Goal: Communication & Community: Participate in discussion

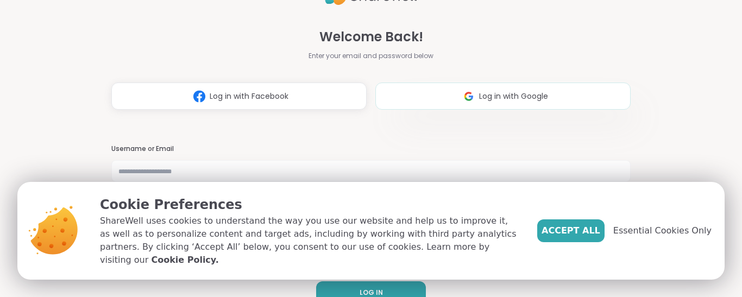
click at [492, 104] on button "Log in with Google" at bounding box center [502, 96] width 255 height 27
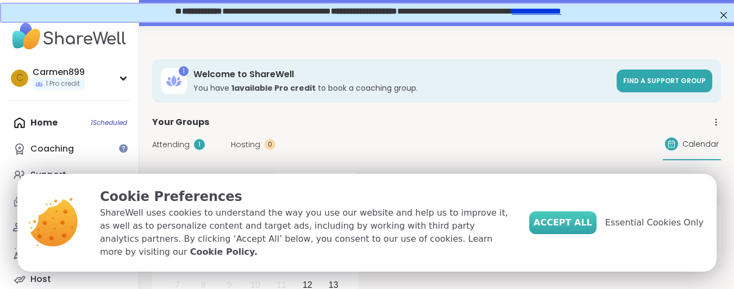
click at [592, 229] on span "Accept All" at bounding box center [562, 222] width 59 height 13
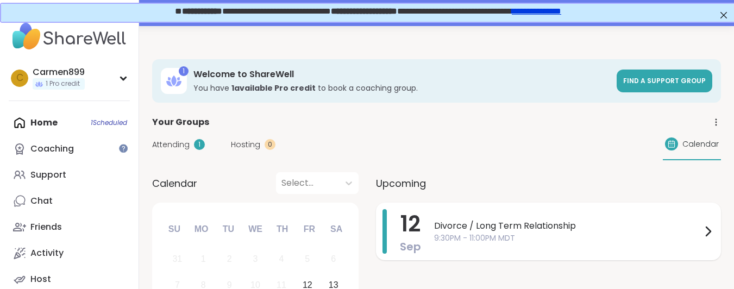
drag, startPoint x: 478, startPoint y: 240, endPoint x: 705, endPoint y: 229, distance: 227.3
click at [705, 229] on icon at bounding box center [707, 231] width 13 height 13
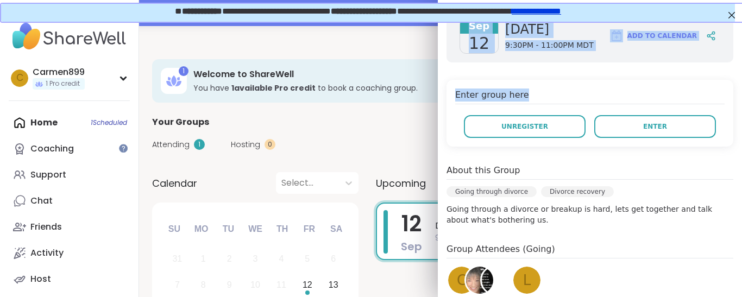
scroll to position [239, 0]
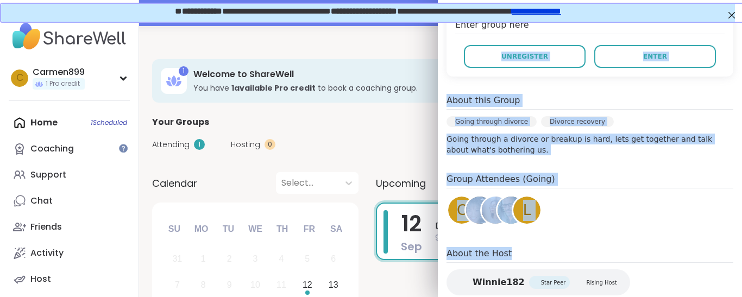
drag, startPoint x: 705, startPoint y: 229, endPoint x: 629, endPoint y: 191, distance: 85.3
click at [629, 191] on div "Sep 12 Friday 9:30PM - 11:00PM MDT Add to Calendar Enter group here Unregister …" at bounding box center [590, 124] width 304 height 389
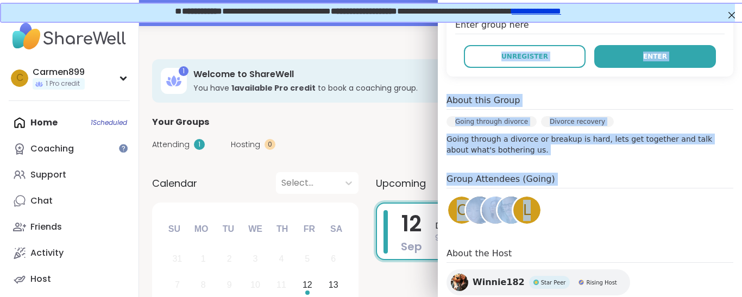
click at [613, 45] on button "Enter" at bounding box center [655, 56] width 122 height 23
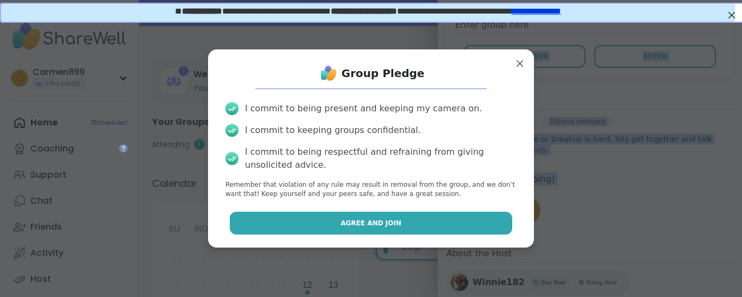
drag, startPoint x: 344, startPoint y: 229, endPoint x: 325, endPoint y: 222, distance: 20.3
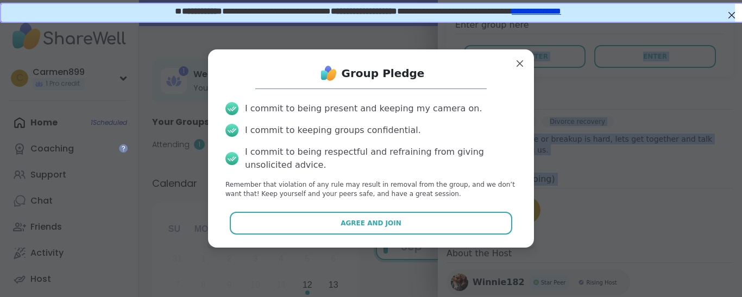
drag, startPoint x: 325, startPoint y: 222, endPoint x: 308, endPoint y: 224, distance: 17.5
click at [308, 224] on button "Agree and Join" at bounding box center [371, 223] width 283 height 23
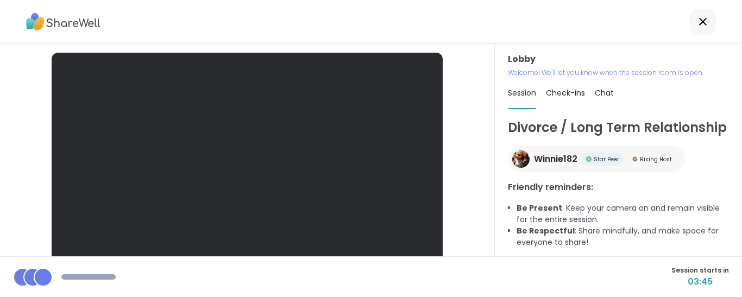
click at [305, 159] on div at bounding box center [247, 163] width 391 height 220
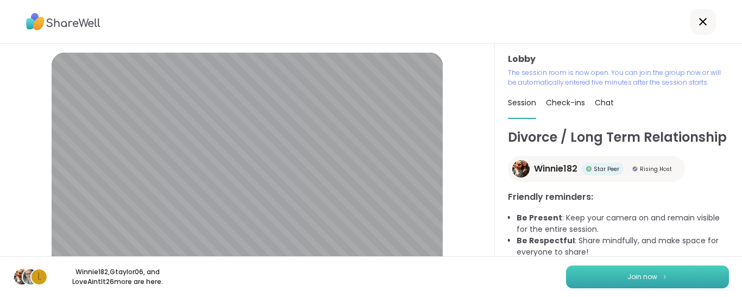
click at [648, 267] on button "Join now" at bounding box center [647, 277] width 163 height 23
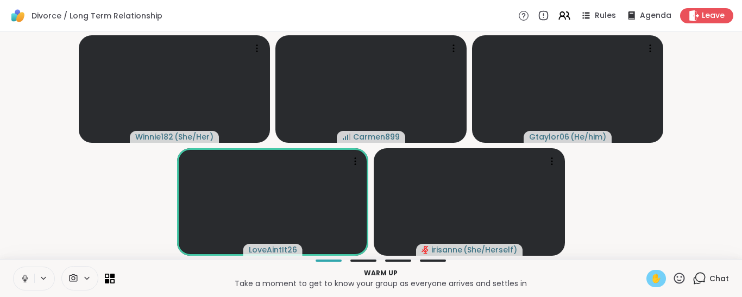
click at [651, 281] on span "✋" at bounding box center [656, 278] width 11 height 13
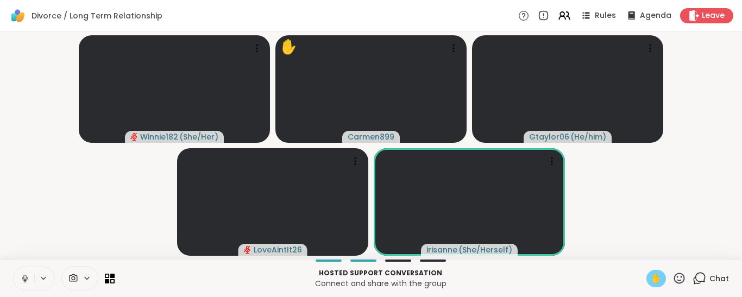
click at [26, 276] on icon at bounding box center [24, 277] width 3 height 5
click at [651, 273] on span "✋" at bounding box center [656, 278] width 11 height 13
click at [653, 278] on span "✋" at bounding box center [656, 278] width 11 height 13
click at [651, 282] on span "✋" at bounding box center [656, 278] width 11 height 13
click at [651, 272] on span "✋" at bounding box center [656, 278] width 11 height 13
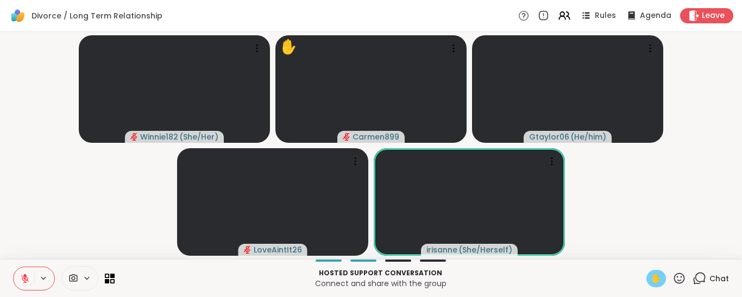
click at [652, 284] on span "✋" at bounding box center [656, 278] width 11 height 13
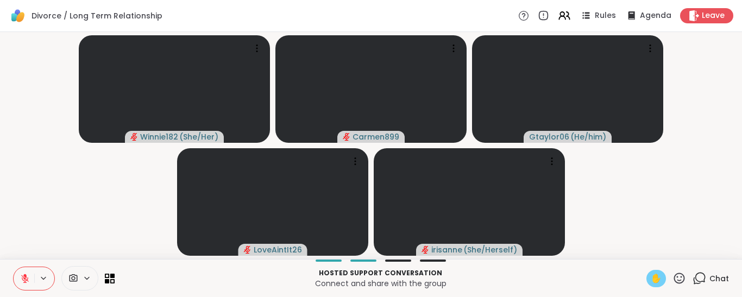
click at [652, 284] on span "✋" at bounding box center [656, 278] width 11 height 13
click at [653, 266] on div "Hosted support conversation Connect and share with the group ✋ Chat" at bounding box center [371, 278] width 742 height 38
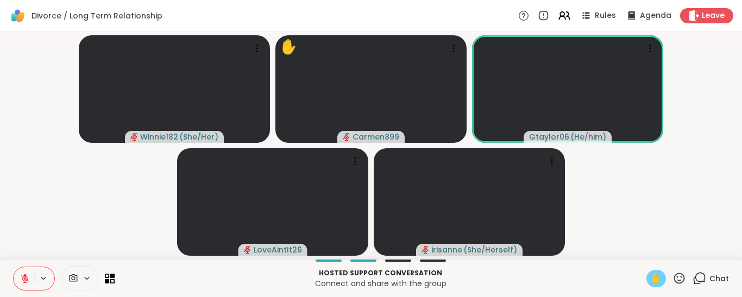
click at [651, 281] on span "✋" at bounding box center [656, 278] width 11 height 13
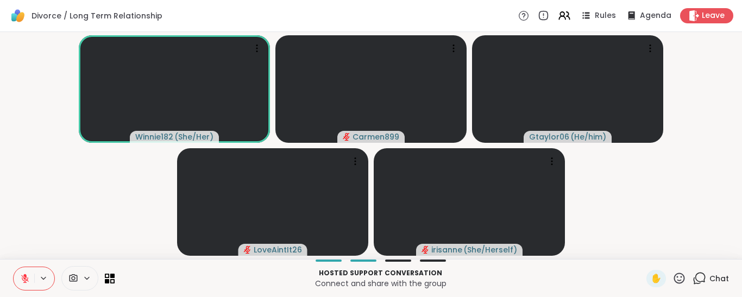
click at [22, 278] on icon at bounding box center [25, 279] width 8 height 8
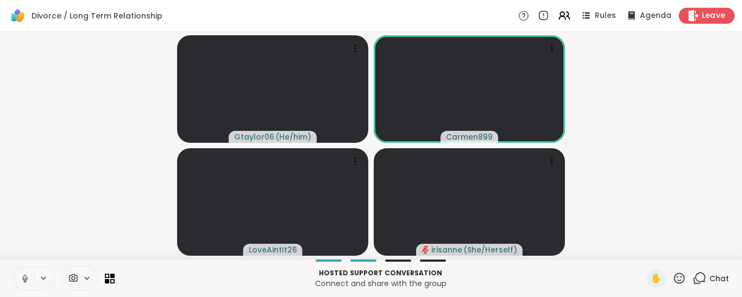
click at [702, 18] on span "Leave" at bounding box center [714, 15] width 24 height 11
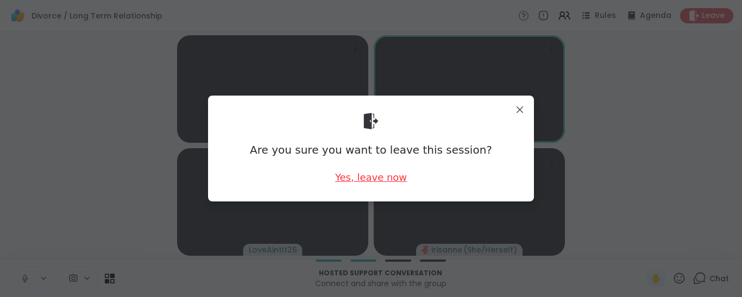
click at [368, 173] on div "Yes, leave now" at bounding box center [371, 178] width 72 height 14
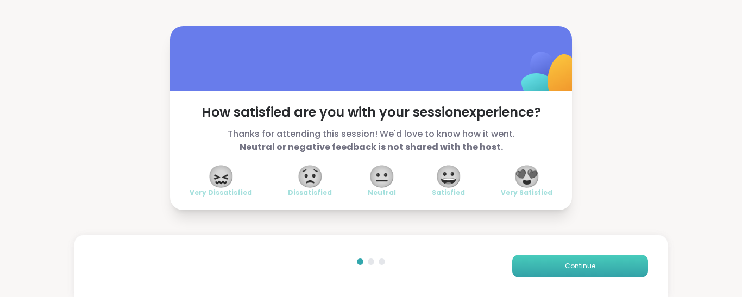
click at [542, 265] on button "Continue" at bounding box center [580, 266] width 136 height 23
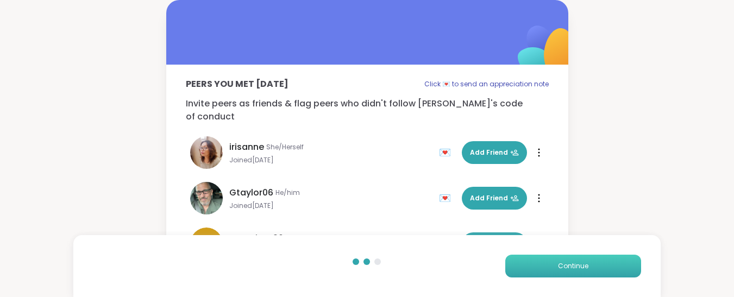
click at [546, 268] on button "Continue" at bounding box center [573, 266] width 136 height 23
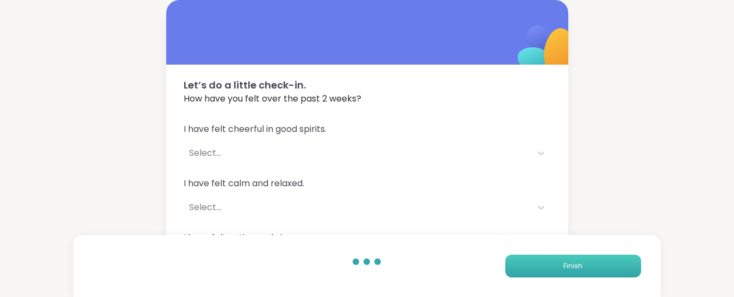
click at [546, 268] on button "Finish" at bounding box center [573, 266] width 136 height 23
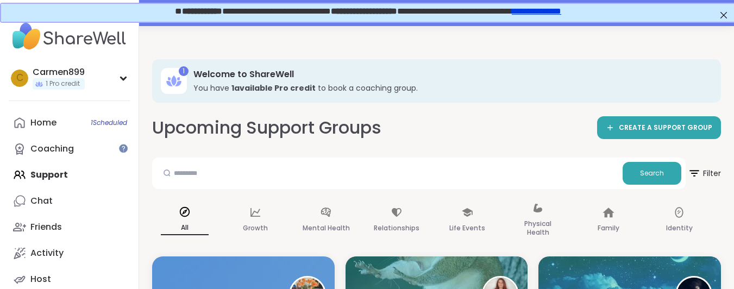
click at [560, 11] on link "**********" at bounding box center [535, 10] width 49 height 8
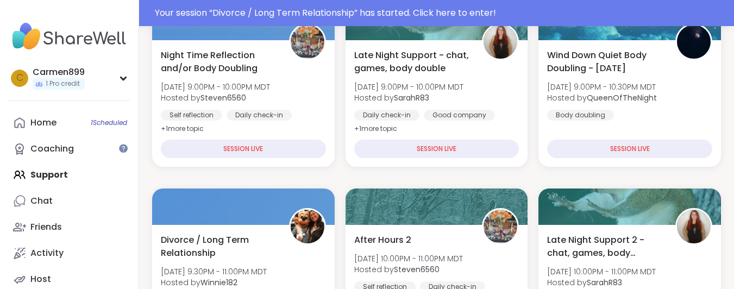
scroll to position [505, 0]
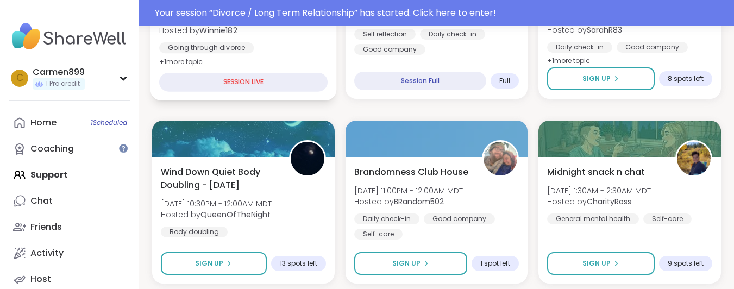
click at [227, 80] on div "SESSION LIVE" at bounding box center [243, 82] width 168 height 19
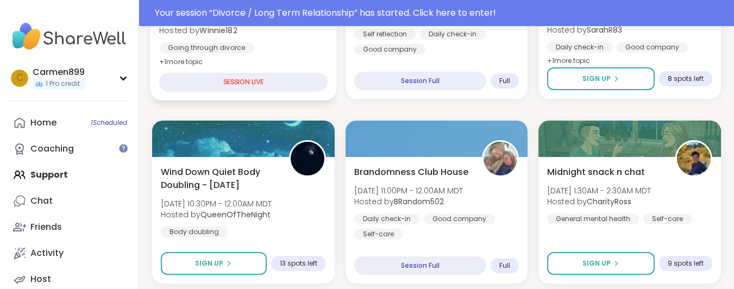
click at [227, 80] on div "SESSION LIVE" at bounding box center [243, 82] width 168 height 19
click at [234, 83] on div "SESSION LIVE" at bounding box center [243, 82] width 168 height 19
click at [249, 80] on div "SESSION LIVE" at bounding box center [243, 82] width 168 height 19
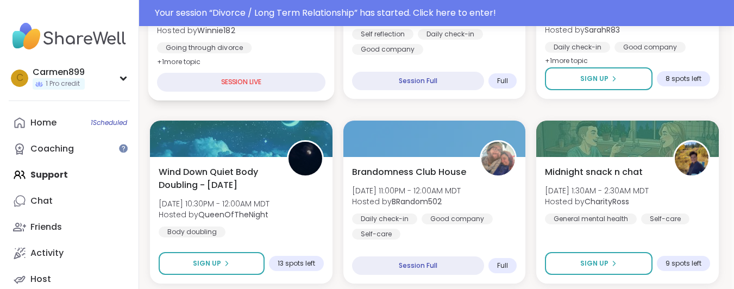
click at [252, 82] on div "SESSION LIVE" at bounding box center [241, 82] width 168 height 19
drag, startPoint x: 253, startPoint y: 85, endPoint x: 213, endPoint y: 90, distance: 40.4
click at [252, 94] on div "Divorce / Long Term Relationship Fri, Sep 12 | 9:30PM - 11:00PM MDT Hosted by W…" at bounding box center [241, 35] width 186 height 129
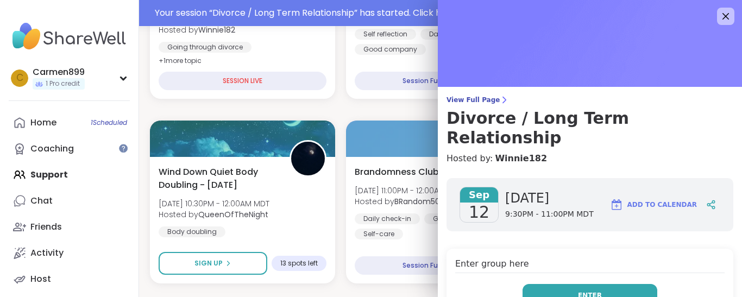
click at [579, 284] on button "Enter" at bounding box center [590, 295] width 135 height 23
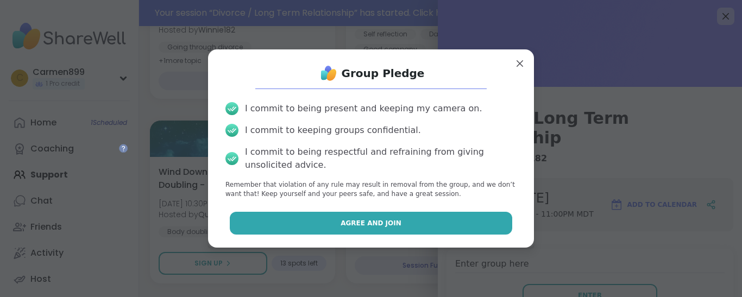
click at [397, 227] on button "Agree and Join" at bounding box center [371, 223] width 283 height 23
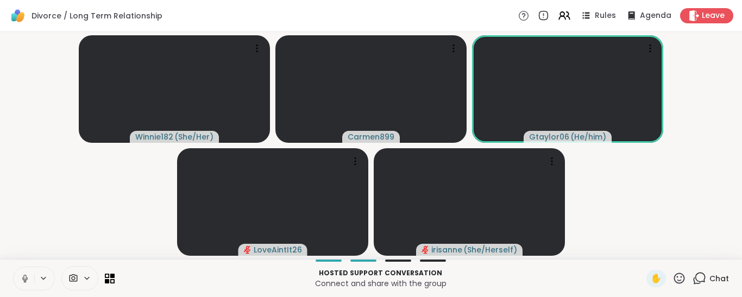
click at [24, 278] on icon at bounding box center [24, 277] width 3 height 5
click at [348, 140] on icon "audio-muted" at bounding box center [346, 137] width 7 height 8
click at [25, 280] on icon at bounding box center [25, 279] width 10 height 10
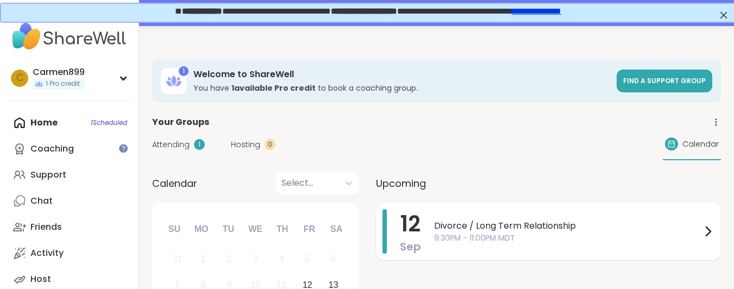
click at [708, 230] on icon at bounding box center [707, 231] width 13 height 13
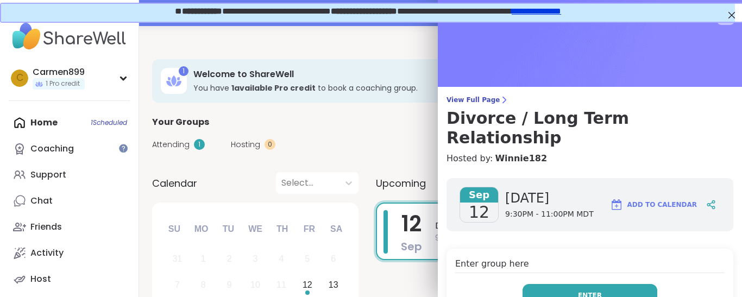
click at [591, 284] on button "Enter" at bounding box center [590, 295] width 135 height 23
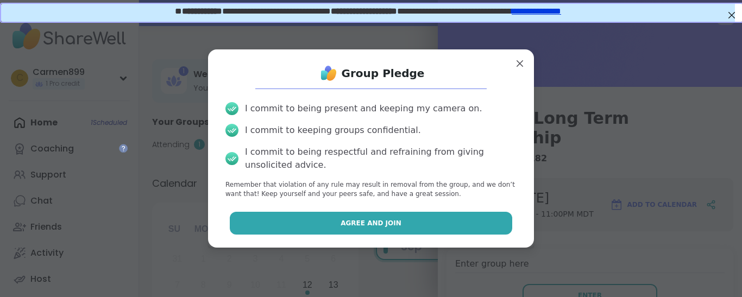
click at [413, 231] on button "Agree and Join" at bounding box center [371, 223] width 283 height 23
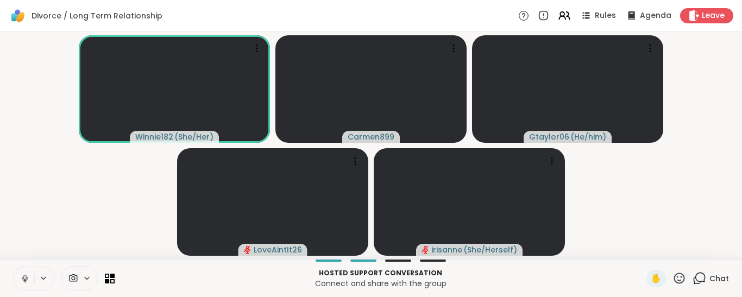
click at [27, 281] on icon at bounding box center [25, 279] width 10 height 10
click at [24, 276] on icon at bounding box center [25, 279] width 10 height 10
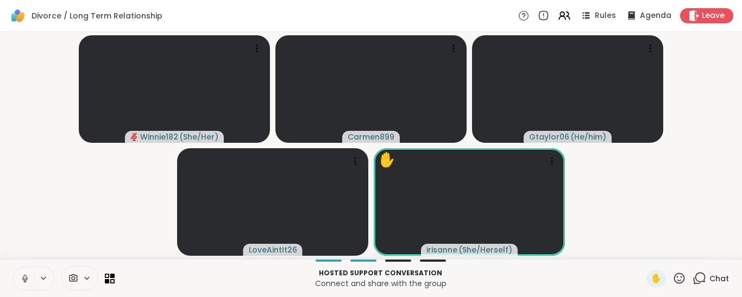
drag, startPoint x: 23, startPoint y: 277, endPoint x: 31, endPoint y: 280, distance: 8.8
click at [31, 280] on button at bounding box center [24, 278] width 21 height 23
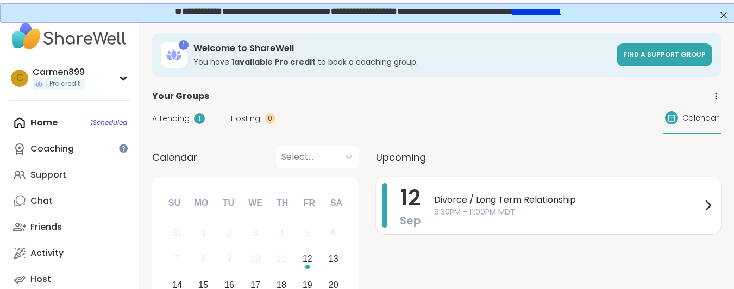
click at [679, 205] on span "Divorce / Long Term Relationship" at bounding box center [567, 199] width 267 height 13
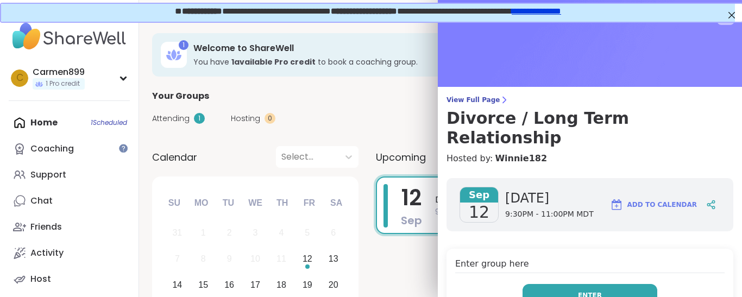
click at [587, 284] on button "Enter" at bounding box center [590, 295] width 135 height 23
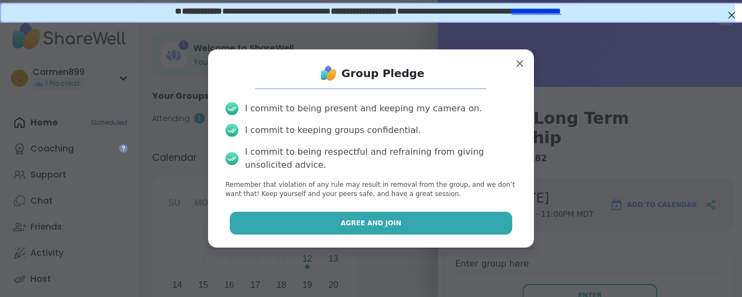
click at [408, 219] on button "Agree and Join" at bounding box center [371, 223] width 283 height 23
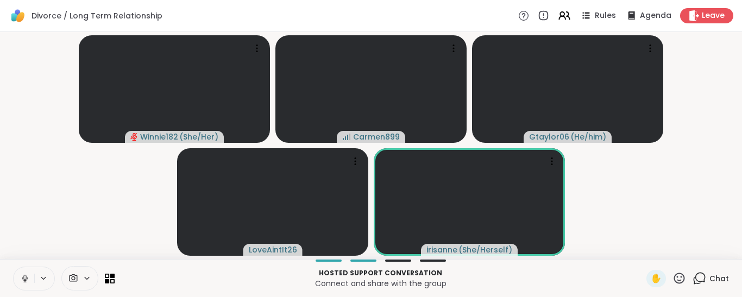
click at [27, 284] on button at bounding box center [24, 278] width 21 height 23
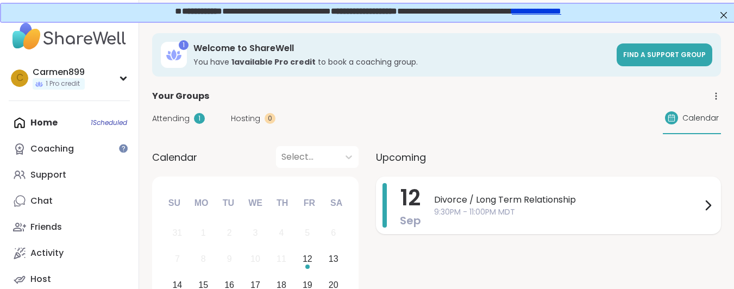
click at [704, 205] on icon at bounding box center [707, 205] width 13 height 13
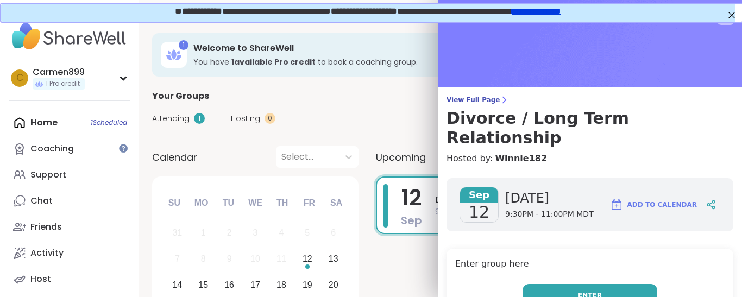
drag, startPoint x: 574, startPoint y: 282, endPoint x: 598, endPoint y: 280, distance: 24.1
drag, startPoint x: 598, startPoint y: 280, endPoint x: 555, endPoint y: 287, distance: 44.0
drag, startPoint x: 555, startPoint y: 287, endPoint x: 544, endPoint y: 274, distance: 16.2
click at [544, 284] on button "Enter" at bounding box center [590, 295] width 135 height 23
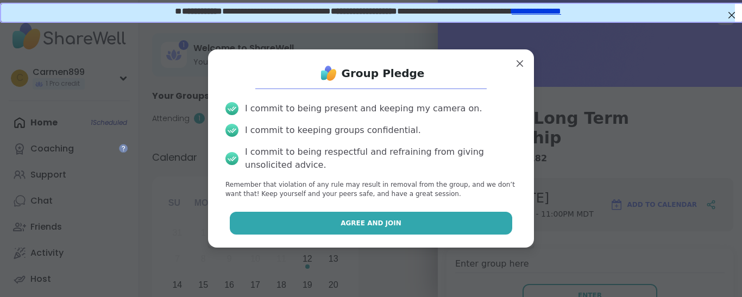
click at [345, 223] on span "Agree and Join" at bounding box center [371, 223] width 61 height 10
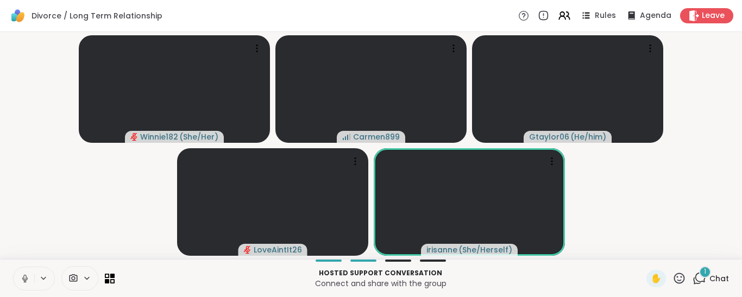
click at [27, 275] on icon at bounding box center [25, 279] width 10 height 10
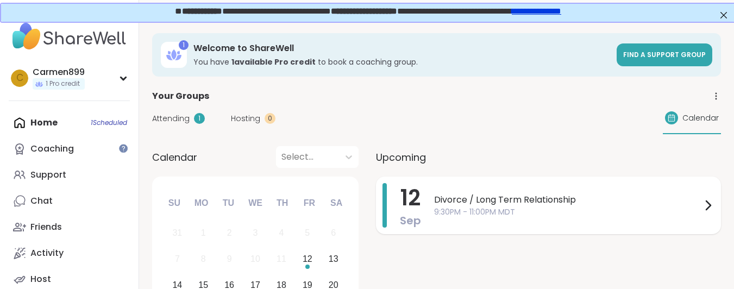
click at [701, 203] on icon at bounding box center [707, 205] width 13 height 13
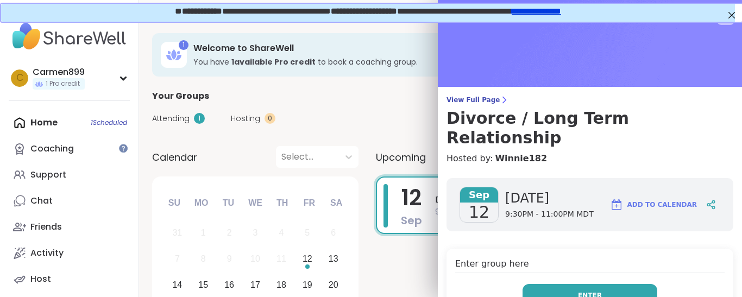
drag, startPoint x: 571, startPoint y: 265, endPoint x: 571, endPoint y: 273, distance: 8.1
drag, startPoint x: 571, startPoint y: 273, endPoint x: 605, endPoint y: 274, distance: 33.1
click at [605, 284] on button "Enter" at bounding box center [590, 295] width 135 height 23
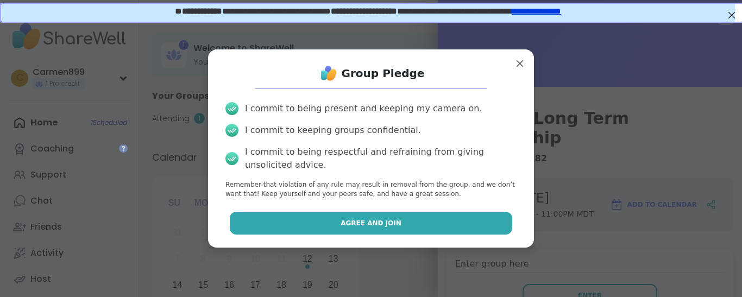
click at [413, 230] on button "Agree and Join" at bounding box center [371, 223] width 283 height 23
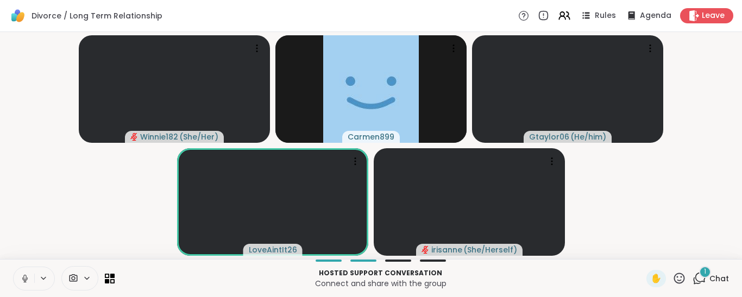
click at [610, 283] on p "Connect and share with the group" at bounding box center [380, 283] width 519 height 11
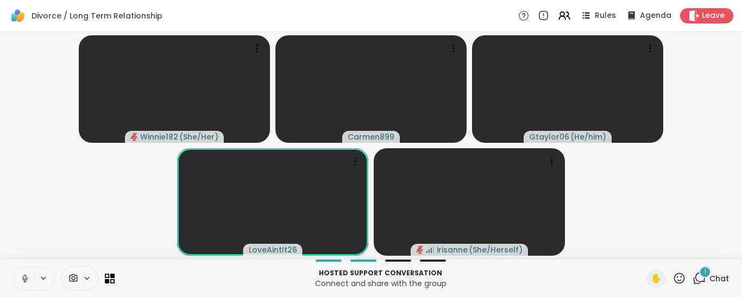
click at [22, 275] on icon at bounding box center [25, 279] width 10 height 10
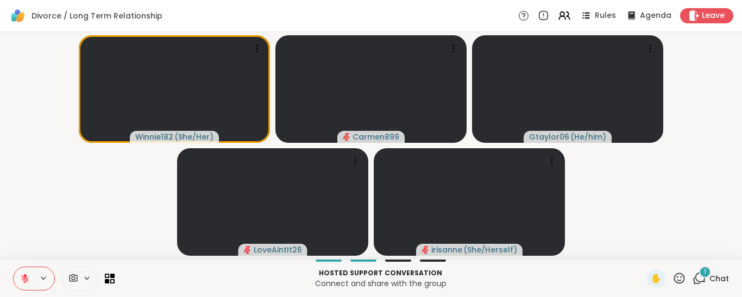
click at [24, 278] on icon at bounding box center [25, 279] width 8 height 8
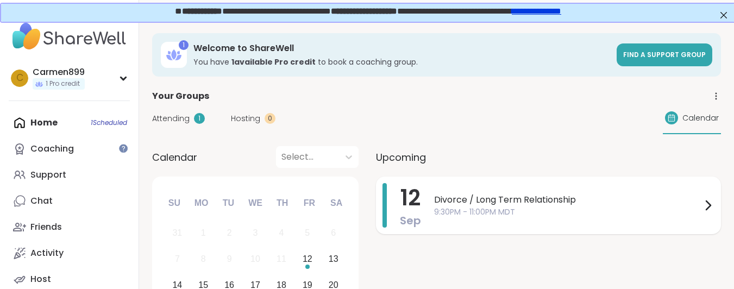
drag, startPoint x: 712, startPoint y: 211, endPoint x: 614, endPoint y: 216, distance: 97.4
click at [614, 216] on span "9:30PM - 11:00PM MDT" at bounding box center [567, 211] width 267 height 11
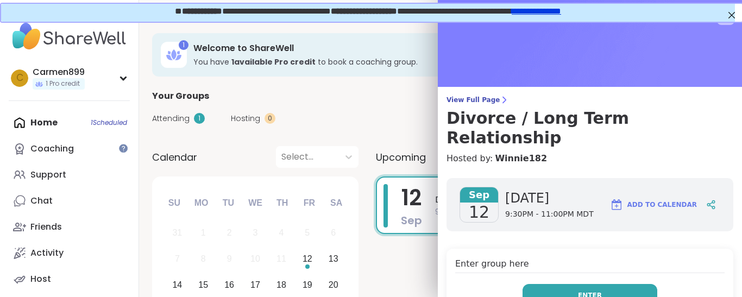
click at [561, 284] on button "Enter" at bounding box center [590, 295] width 135 height 23
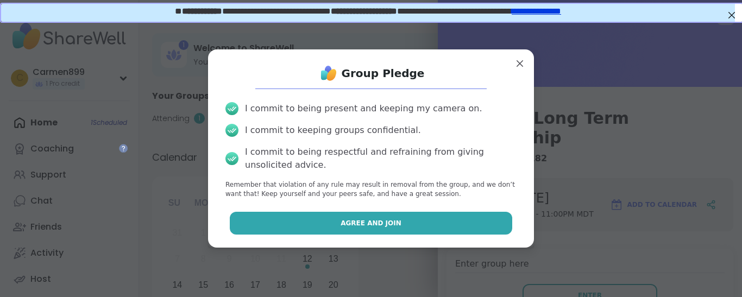
click at [431, 216] on button "Agree and Join" at bounding box center [371, 223] width 283 height 23
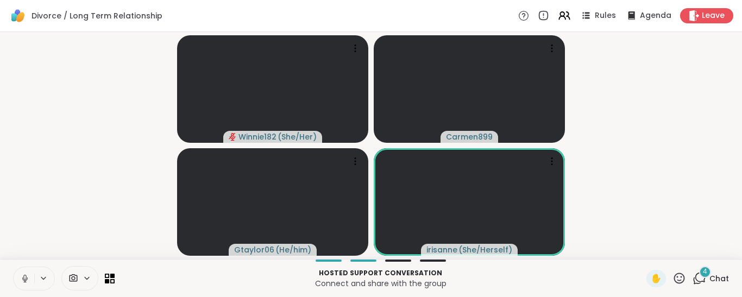
drag, startPoint x: 696, startPoint y: 271, endPoint x: 706, endPoint y: 277, distance: 11.8
click at [709, 277] on span "Chat" at bounding box center [719, 278] width 20 height 11
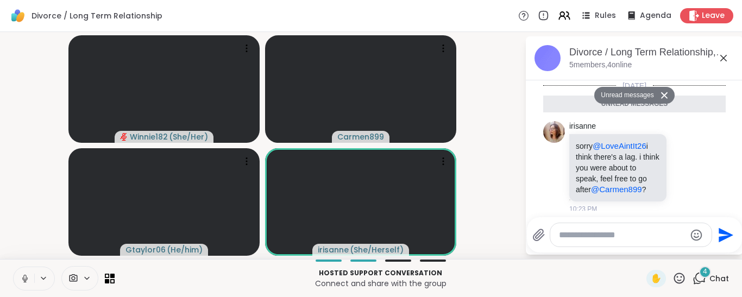
scroll to position [273, 0]
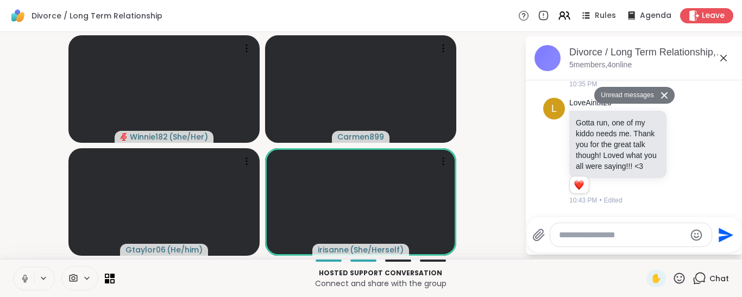
click at [661, 96] on icon at bounding box center [665, 95] width 8 height 7
click at [22, 277] on icon at bounding box center [25, 279] width 10 height 10
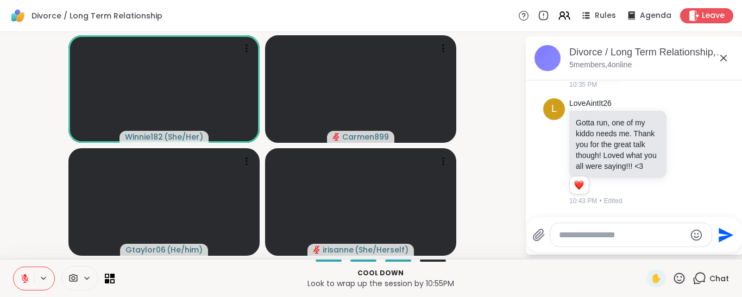
drag, startPoint x: 22, startPoint y: 277, endPoint x: 27, endPoint y: 280, distance: 5.6
drag, startPoint x: 27, startPoint y: 280, endPoint x: 18, endPoint y: 273, distance: 10.9
click at [18, 273] on button at bounding box center [24, 278] width 21 height 23
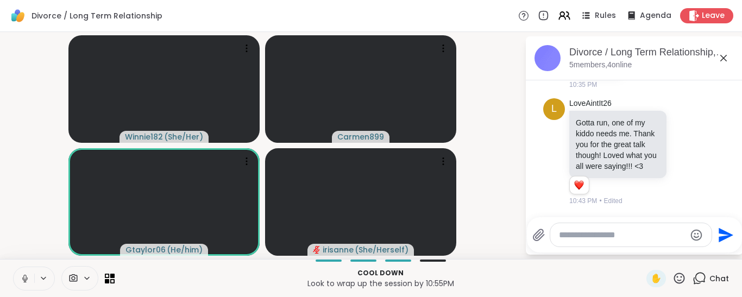
click at [18, 273] on button at bounding box center [24, 278] width 21 height 23
click at [26, 279] on icon at bounding box center [25, 279] width 10 height 10
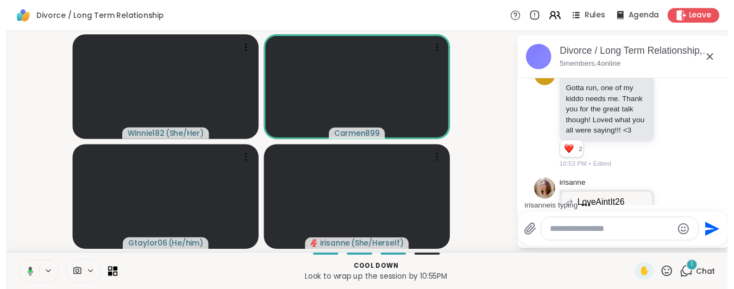
scroll to position [379, 0]
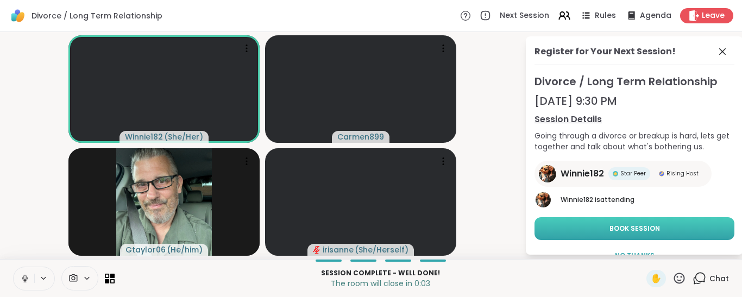
click at [638, 225] on span "Book Session" at bounding box center [634, 229] width 51 height 10
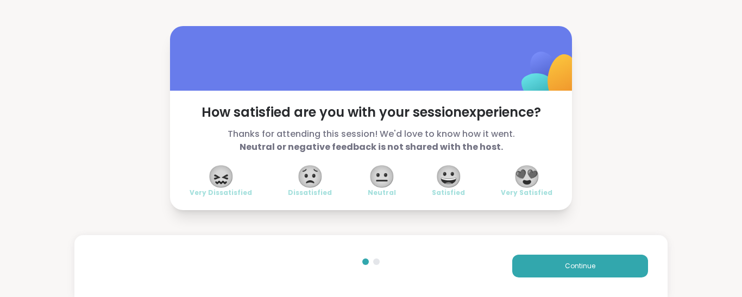
click at [451, 179] on span "😀" at bounding box center [448, 177] width 27 height 20
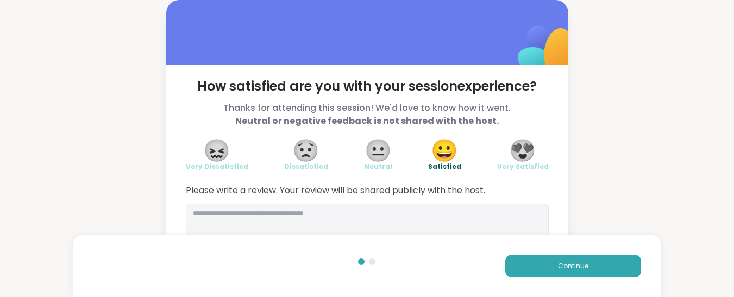
click at [524, 149] on span "😍" at bounding box center [522, 151] width 27 height 20
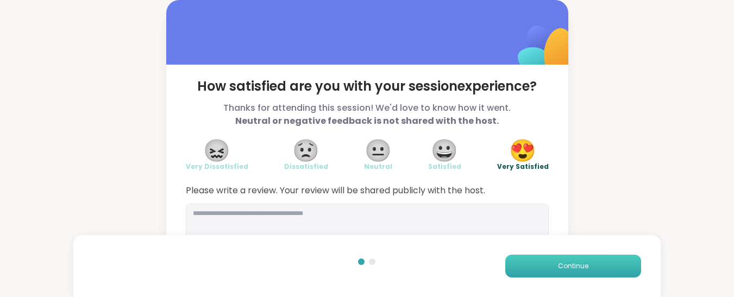
drag, startPoint x: 593, startPoint y: 261, endPoint x: 594, endPoint y: 273, distance: 12.0
click at [594, 273] on button "Continue" at bounding box center [573, 266] width 136 height 23
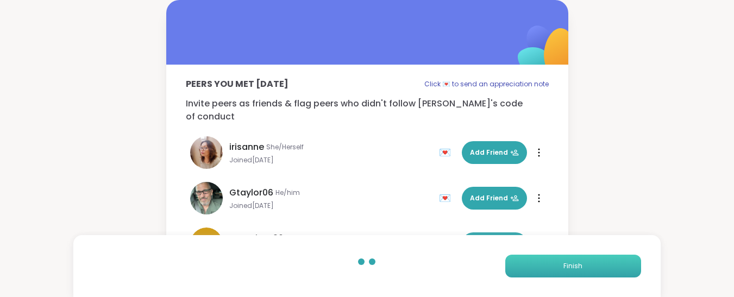
click at [590, 271] on button "Finish" at bounding box center [573, 266] width 136 height 23
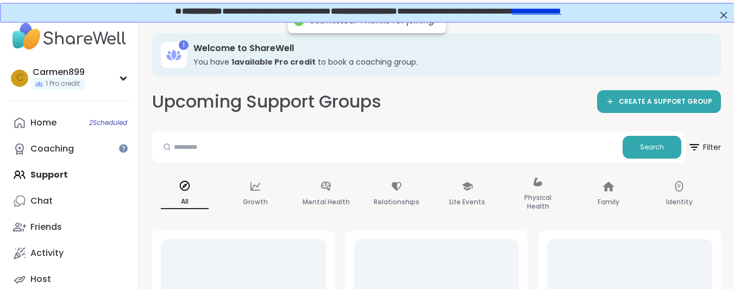
drag, startPoint x: 590, startPoint y: 271, endPoint x: 648, endPoint y: 249, distance: 61.7
click at [648, 249] on div at bounding box center [629, 274] width 165 height 71
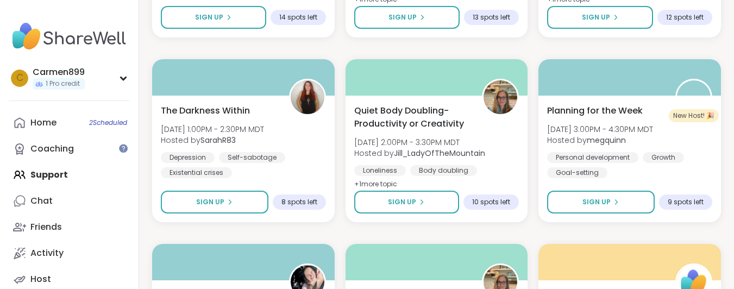
scroll to position [1733, 0]
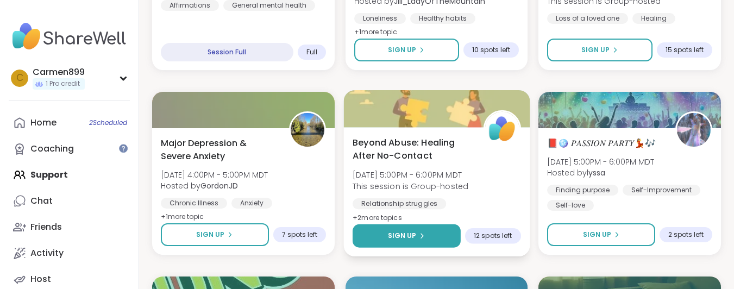
click at [394, 231] on span "Sign Up" at bounding box center [401, 236] width 29 height 10
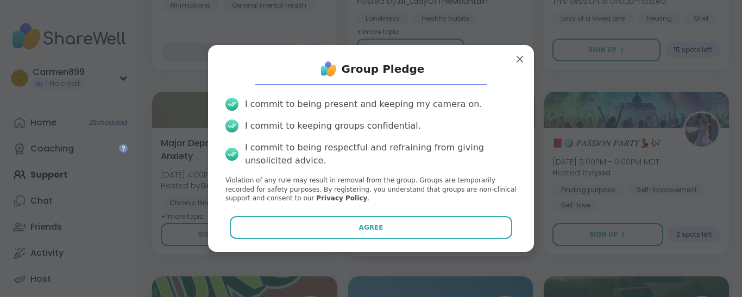
click at [394, 231] on button "Agree" at bounding box center [371, 227] width 283 height 23
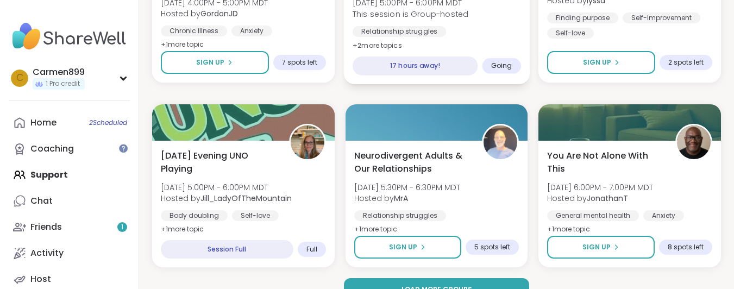
scroll to position [2180, 0]
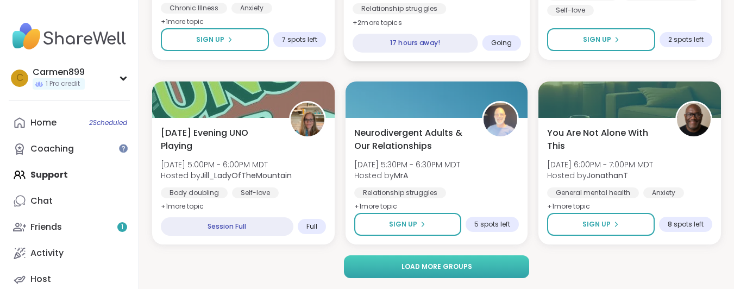
click at [490, 268] on button "Load more groups" at bounding box center [436, 266] width 185 height 23
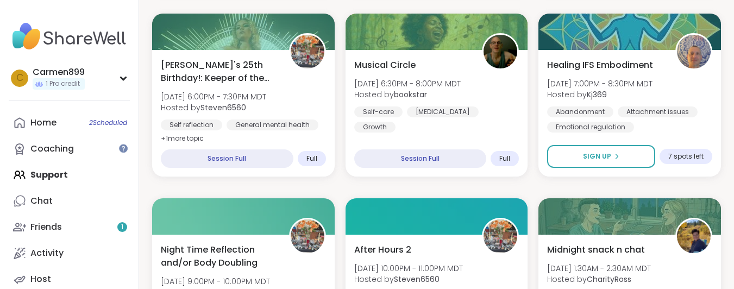
scroll to position [2686, 0]
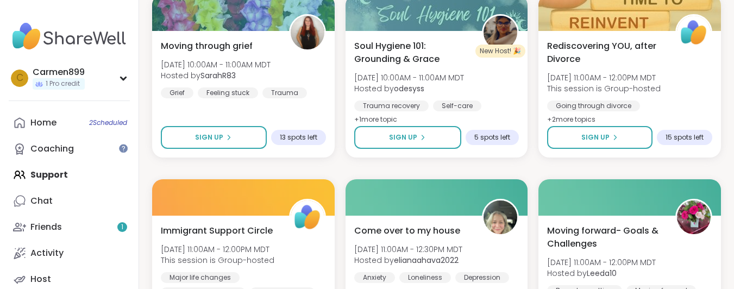
scroll to position [3443, 0]
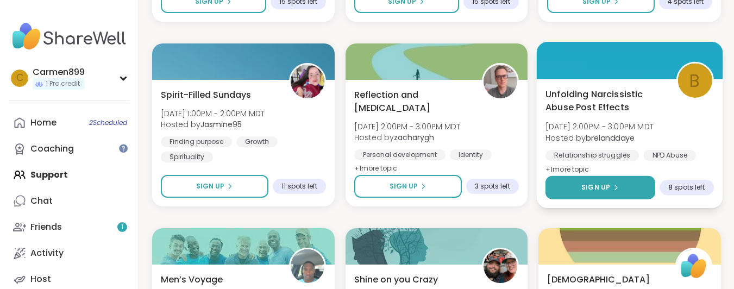
click at [606, 187] on span "Sign Up" at bounding box center [595, 188] width 29 height 10
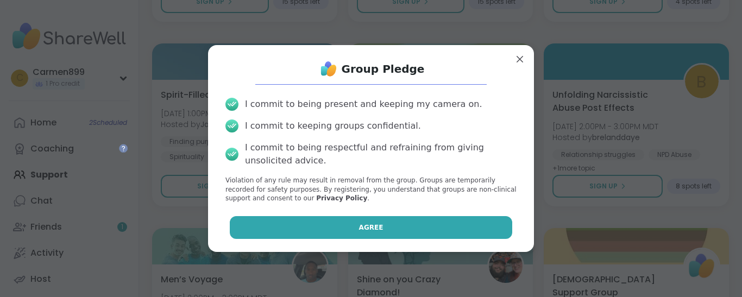
click at [403, 230] on button "Agree" at bounding box center [371, 227] width 283 height 23
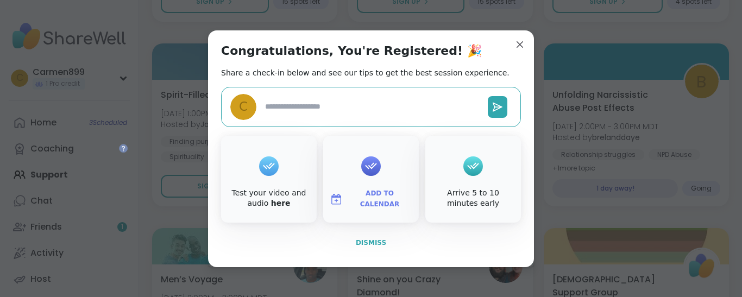
click at [375, 243] on span "Dismiss" at bounding box center [371, 243] width 30 height 8
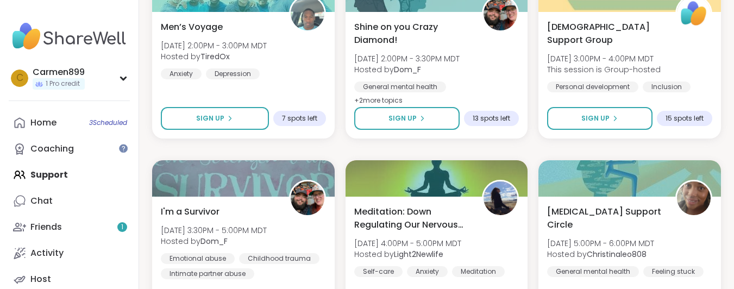
scroll to position [4201, 0]
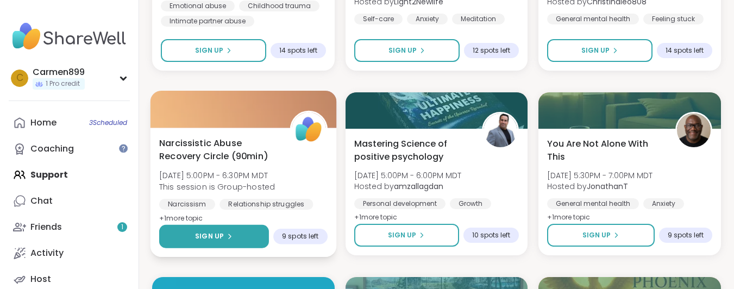
click at [215, 234] on span "Sign Up" at bounding box center [209, 236] width 29 height 10
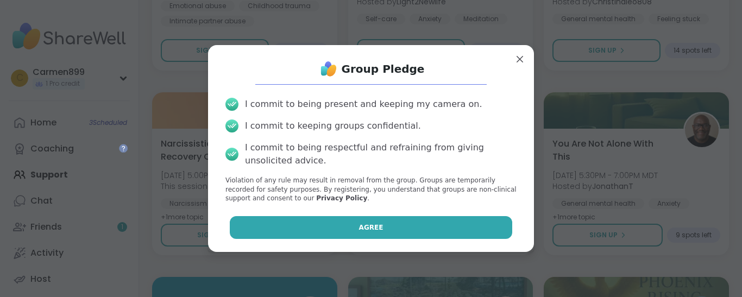
click at [378, 235] on button "Agree" at bounding box center [371, 227] width 283 height 23
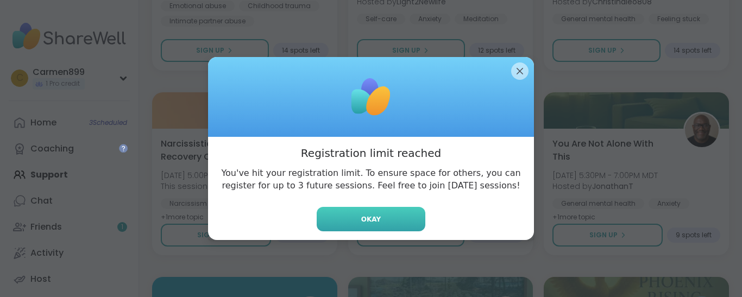
click at [376, 222] on button "Okay" at bounding box center [371, 219] width 109 height 24
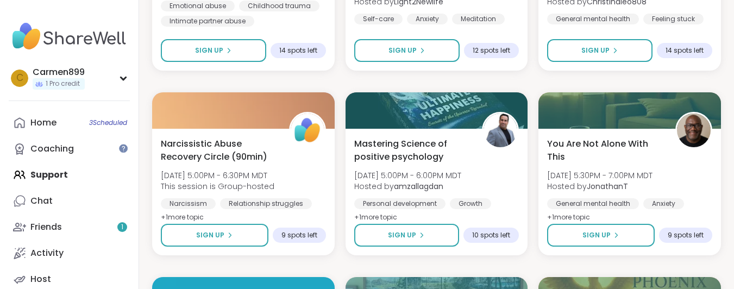
scroll to position [3949, 0]
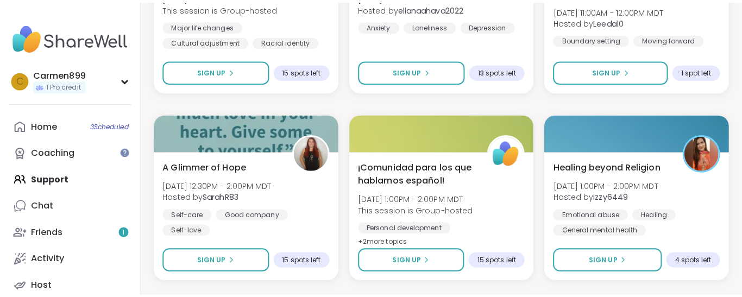
scroll to position [3696, 0]
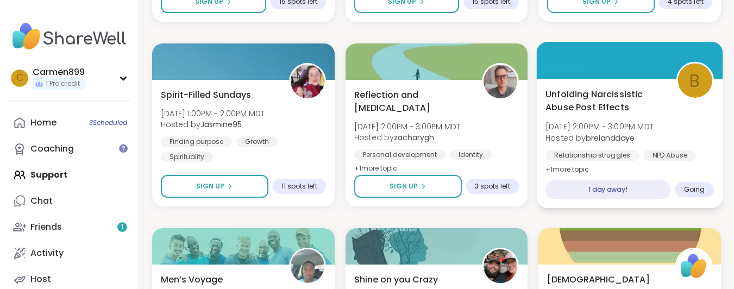
click at [588, 112] on span "Unfolding Narcissistic Abuse Post Effects" at bounding box center [604, 100] width 118 height 27
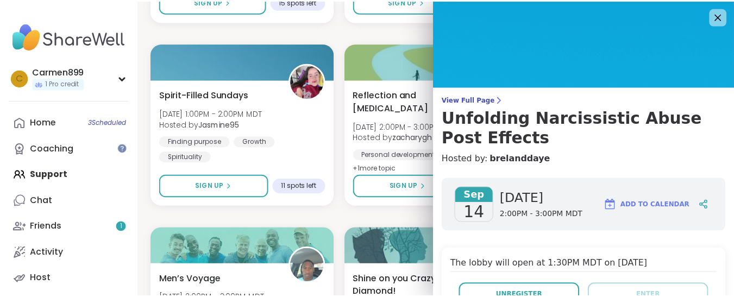
scroll to position [260, 0]
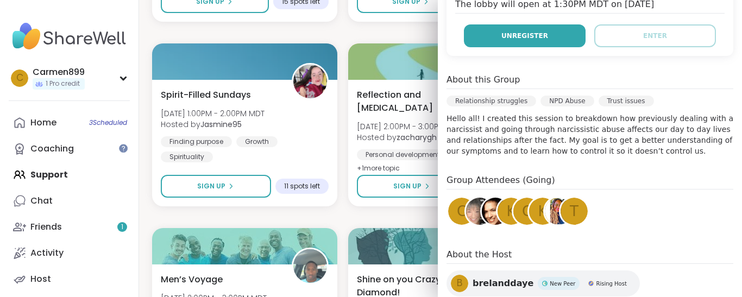
click at [525, 32] on span "Unregister" at bounding box center [524, 36] width 47 height 10
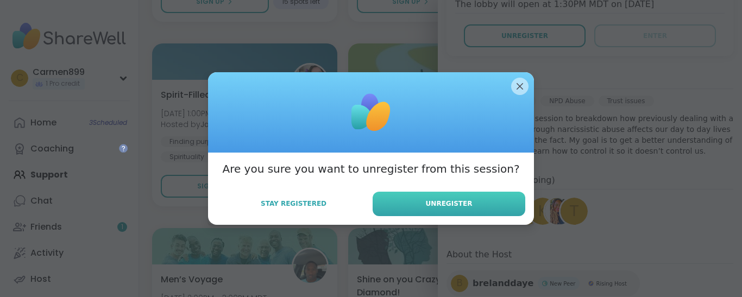
click at [464, 204] on span "Unregister" at bounding box center [449, 204] width 47 height 10
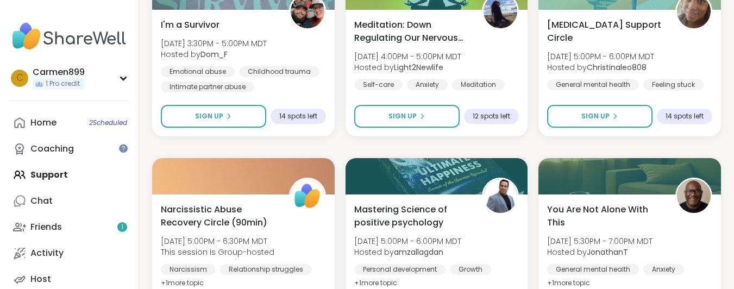
scroll to position [4388, 0]
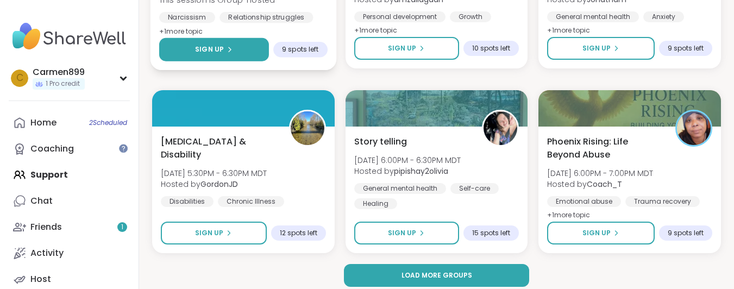
click at [231, 53] on icon at bounding box center [229, 49] width 7 height 7
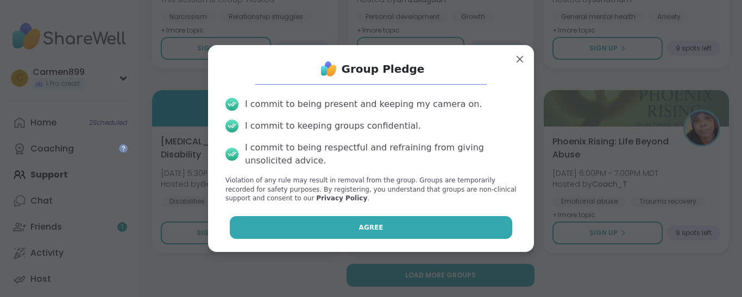
click at [381, 235] on button "Agree" at bounding box center [371, 227] width 283 height 23
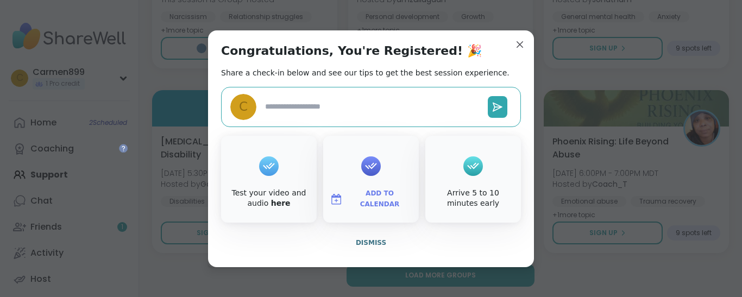
type textarea "*"
click at [367, 241] on span "Dismiss" at bounding box center [371, 243] width 30 height 8
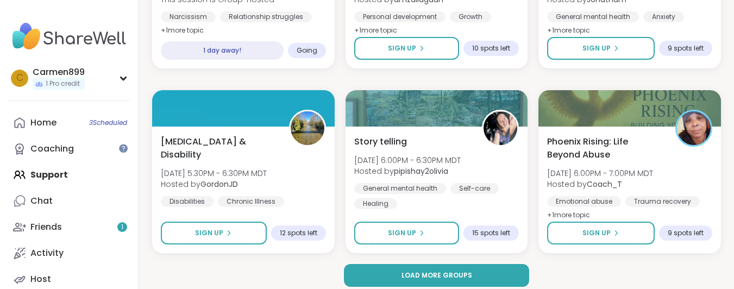
scroll to position [4136, 0]
